Goal: Book appointment/travel/reservation

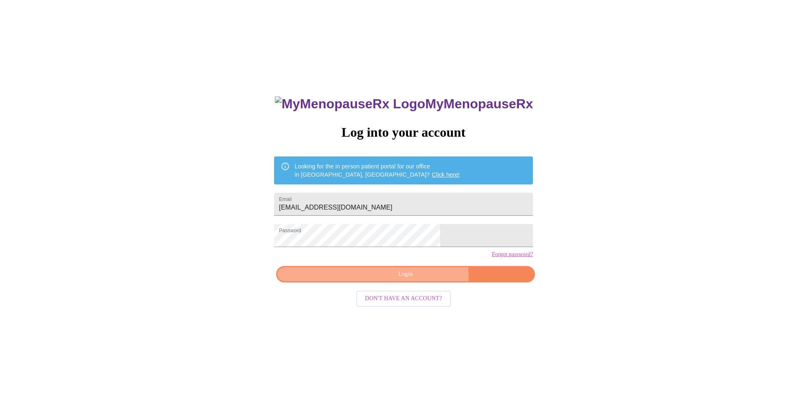
click at [418, 280] on span "Login" at bounding box center [406, 275] width 240 height 10
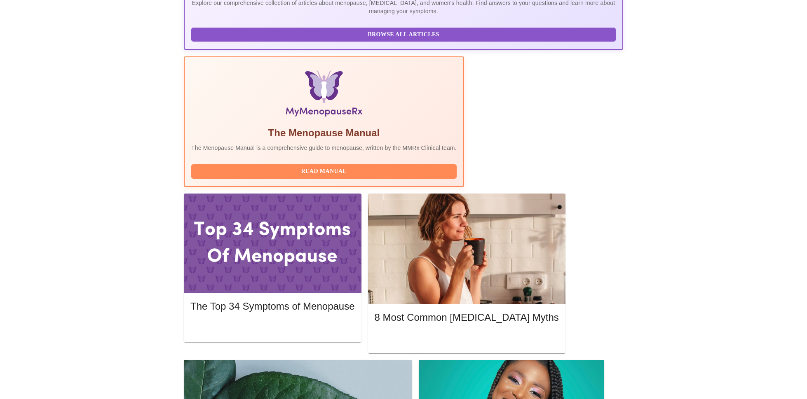
scroll to position [215, 0]
